Goal: Information Seeking & Learning: Learn about a topic

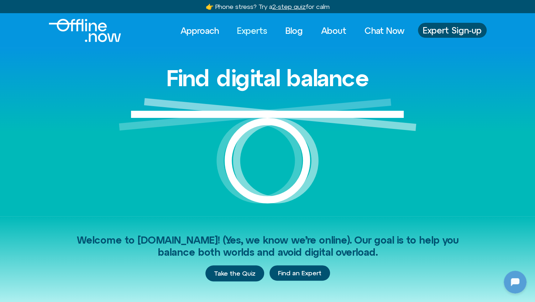
click at [251, 31] on link "Experts" at bounding box center [251, 31] width 43 height 16
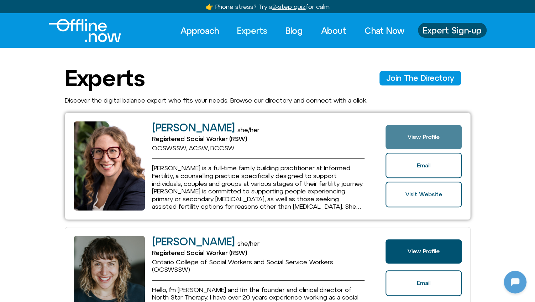
click at [415, 129] on link "View Profile" at bounding box center [423, 137] width 76 height 24
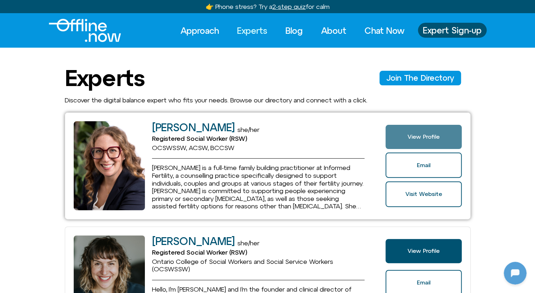
scroll to position [1123, 0]
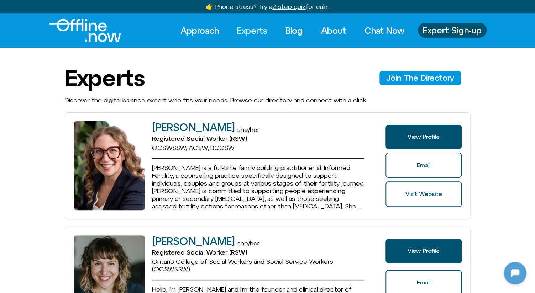
click at [252, 33] on link "Experts" at bounding box center [251, 31] width 43 height 16
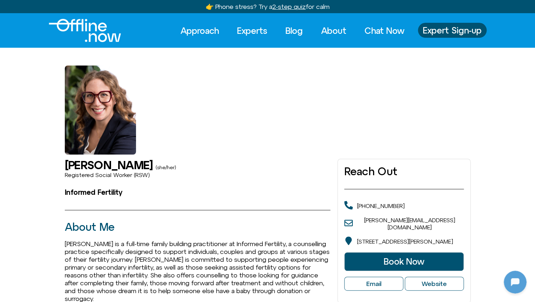
scroll to position [1123, 0]
drag, startPoint x: 64, startPoint y: 166, endPoint x: 161, endPoint y: 168, distance: 96.4
click at [153, 168] on h1 "[PERSON_NAME]" at bounding box center [109, 165] width 88 height 12
drag, startPoint x: 64, startPoint y: 177, endPoint x: 139, endPoint y: 182, distance: 74.9
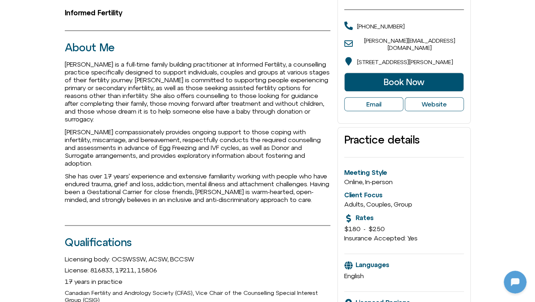
scroll to position [187, 0]
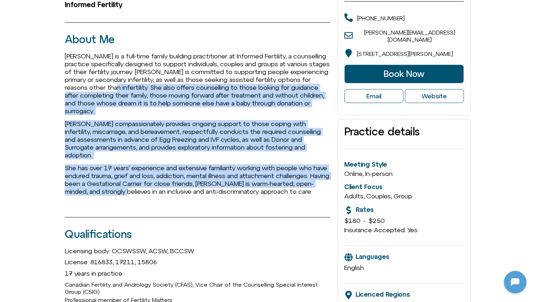
drag, startPoint x: 111, startPoint y: 85, endPoint x: 171, endPoint y: 179, distance: 111.3
click at [171, 179] on span "Blair is a full-time family building practitioner at Informed Fertility, a coun…" at bounding box center [198, 123] width 266 height 143
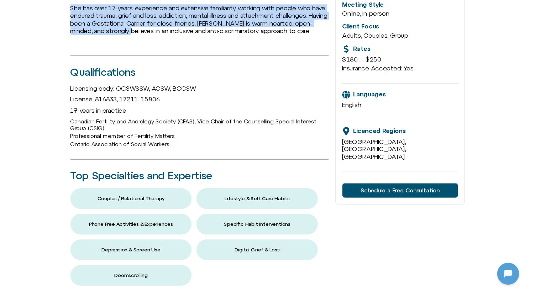
scroll to position [361, 0]
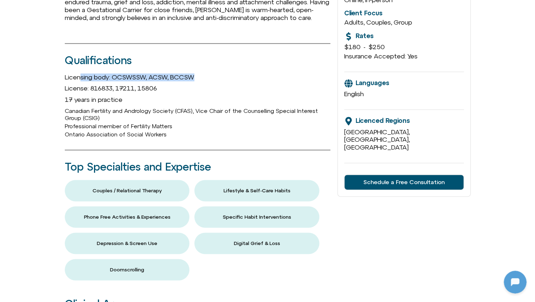
drag, startPoint x: 80, startPoint y: 73, endPoint x: 196, endPoint y: 75, distance: 115.9
click at [194, 75] on span "Licensing body: OCSWSSW, ACSW, BCCSW" at bounding box center [129, 76] width 129 height 7
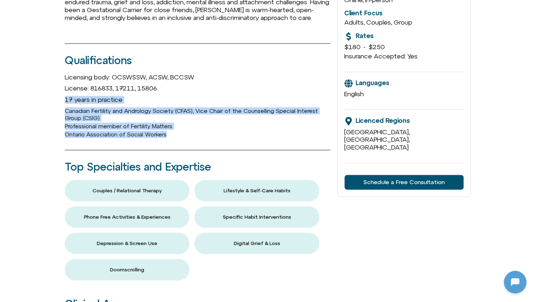
drag, startPoint x: 57, startPoint y: 90, endPoint x: 168, endPoint y: 129, distance: 117.8
click at [166, 129] on div "Blair Wexler-Singer (she/her) Registered Social Worker (RSW) Informed Fertility…" at bounding box center [267, 212] width 535 height 839
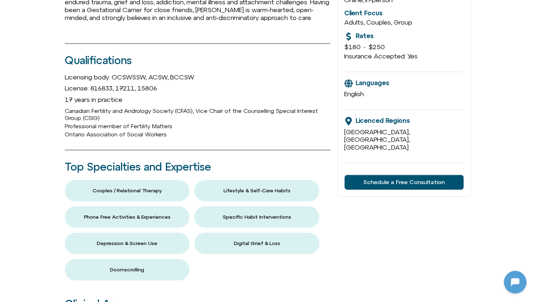
click at [166, 141] on div at bounding box center [198, 150] width 266 height 22
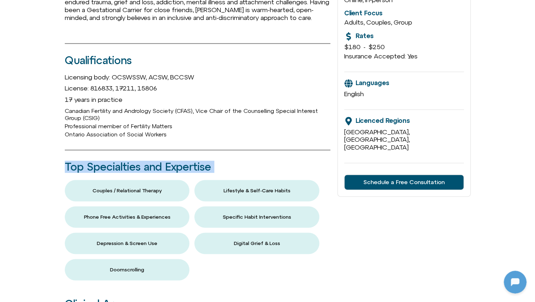
drag, startPoint x: 64, startPoint y: 165, endPoint x: 222, endPoint y: 255, distance: 181.7
click at [222, 255] on div "Blair Wexler-Singer (she/her) Registered Social Worker (RSW) Informed Fertility…" at bounding box center [267, 212] width 535 height 839
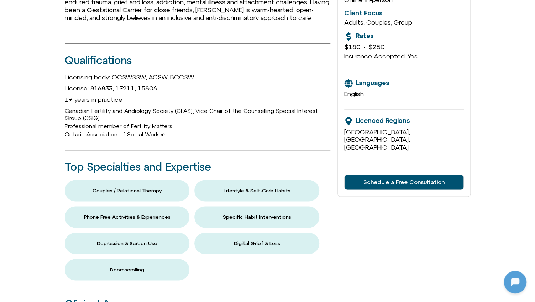
click at [367, 239] on div "Reach Out 437-747-7542 blair@informedfertility.ca 400 Walmer Road, East Tower, …" at bounding box center [403, 213] width 133 height 830
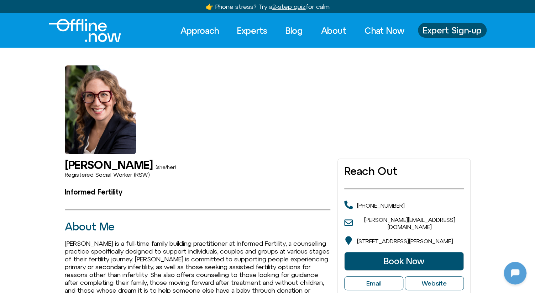
scroll to position [0, 0]
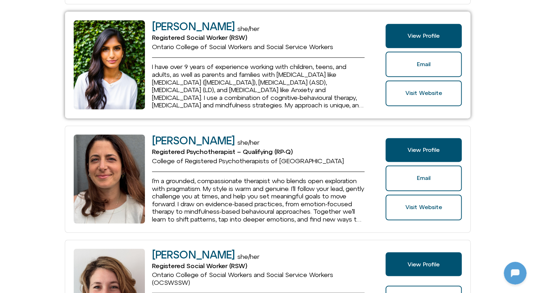
scroll to position [446, 0]
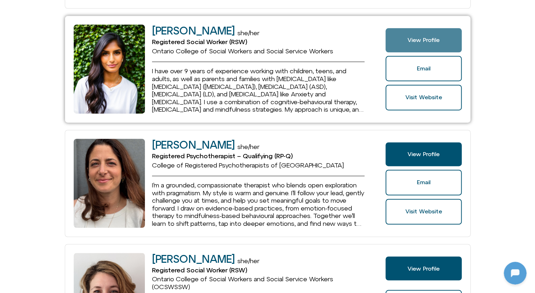
click at [437, 38] on span "View Profile" at bounding box center [423, 40] width 32 height 6
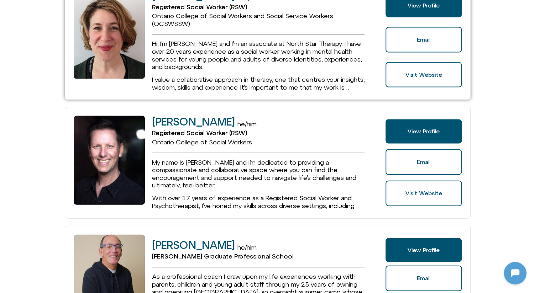
scroll to position [733, 0]
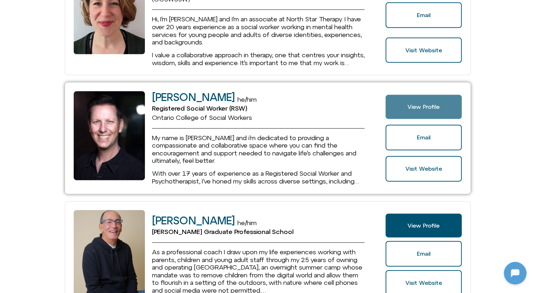
click at [451, 105] on link "View Profile" at bounding box center [423, 107] width 76 height 24
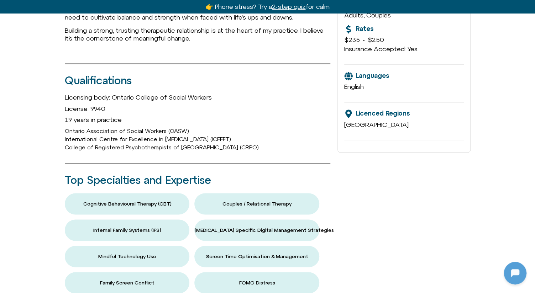
scroll to position [1123, 0]
